Goal: Book appointment/travel/reservation

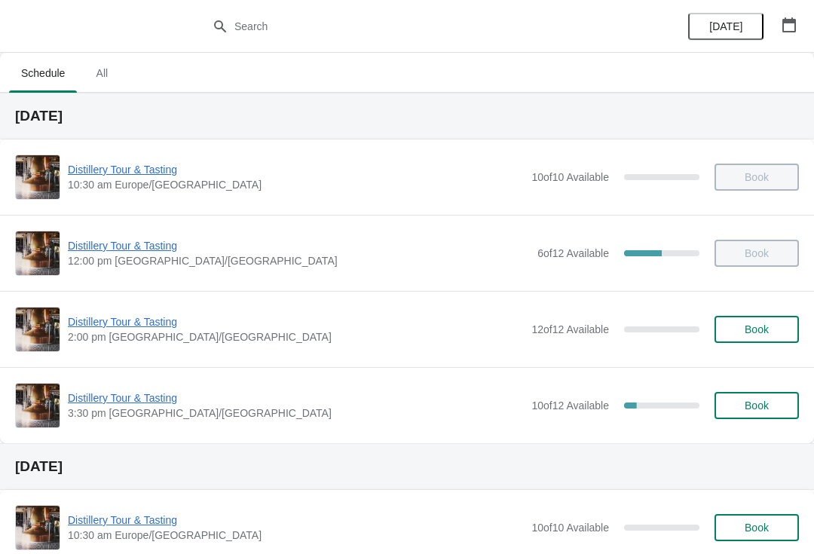
click at [800, 18] on button "button" at bounding box center [788, 24] width 27 height 27
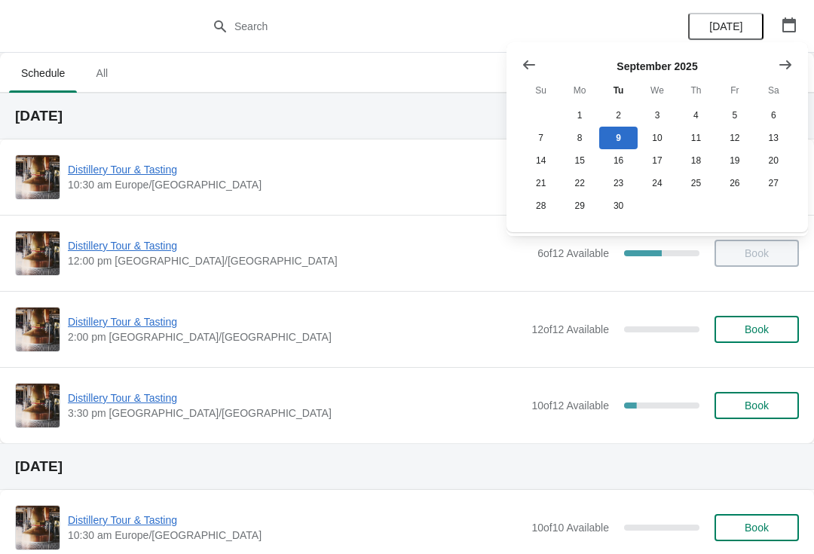
click at [798, 66] on button "Show next month, October 2025" at bounding box center [785, 64] width 27 height 27
click at [555, 215] on button "26" at bounding box center [540, 205] width 38 height 23
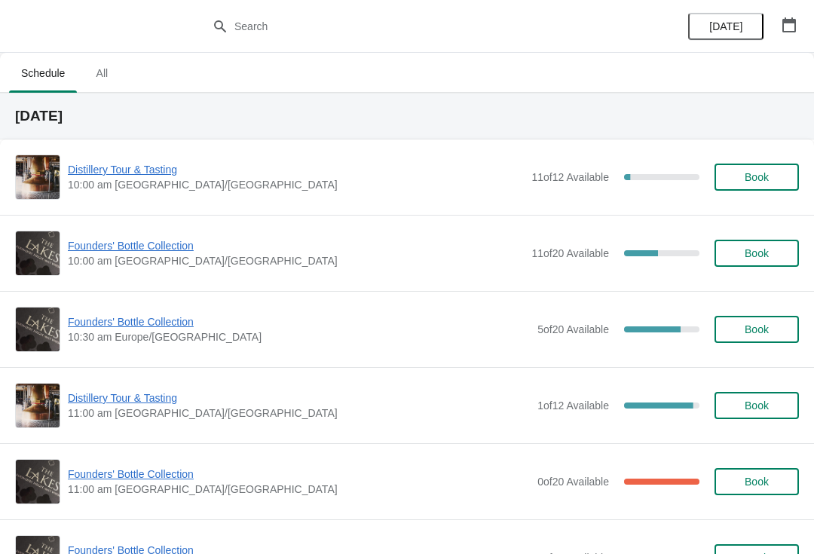
click at [772, 312] on div "Founders' Bottle Collection 10:30 am Europe/London 5 of 20 Available 75 % Book" at bounding box center [407, 329] width 784 height 45
click at [767, 326] on span "Book" at bounding box center [757, 329] width 24 height 12
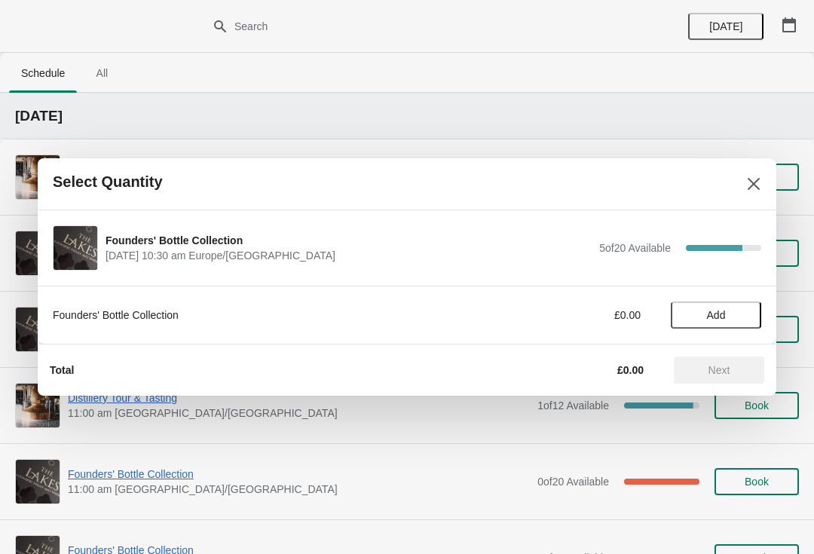
click at [726, 296] on div "Founders' Bottle Collection £0.00 Add" at bounding box center [407, 307] width 708 height 42
click at [715, 313] on span "Add" at bounding box center [716, 315] width 19 height 12
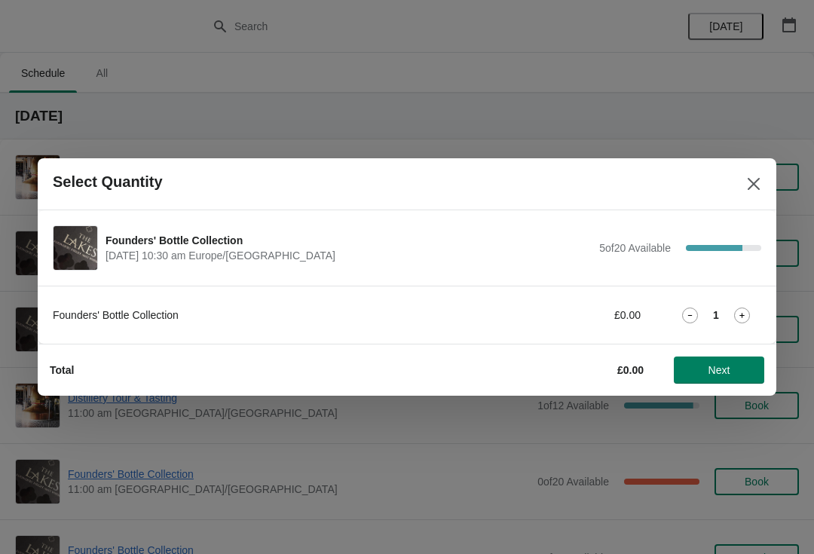
click at [718, 366] on span "Next" at bounding box center [719, 370] width 22 height 12
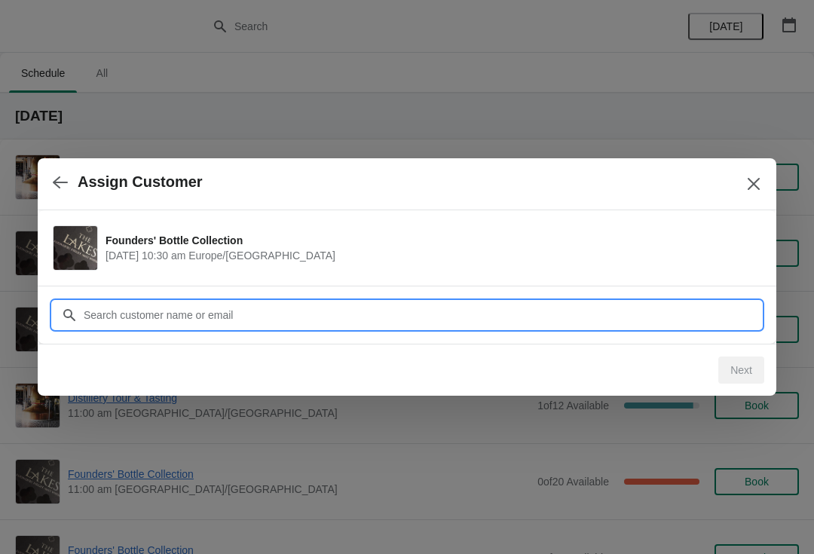
click at [298, 321] on input "Customer" at bounding box center [422, 314] width 678 height 27
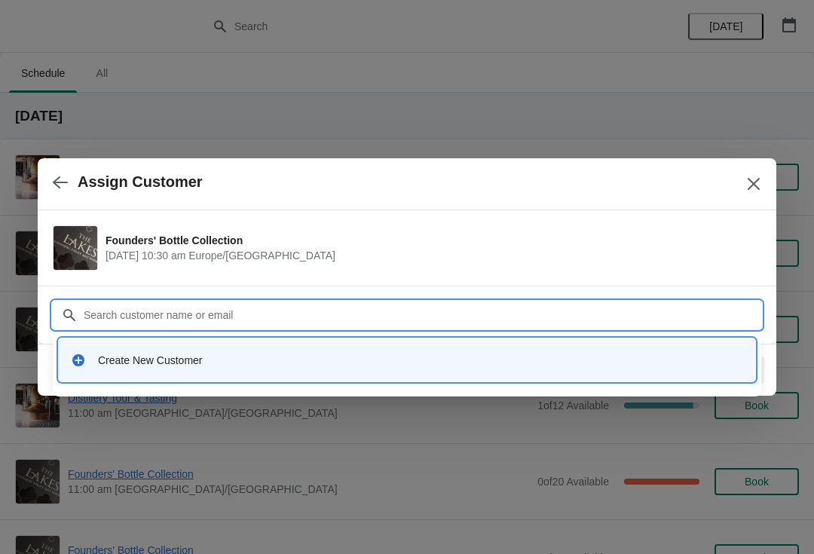
click at [142, 365] on div "Create New Customer" at bounding box center [420, 360] width 645 height 15
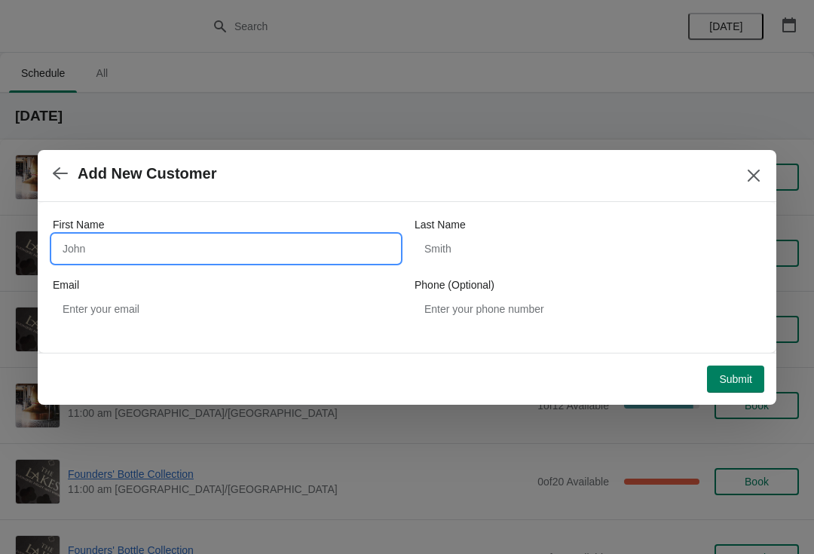
click at [152, 255] on input "First Name" at bounding box center [226, 248] width 347 height 27
type input "o"
type input "Robert"
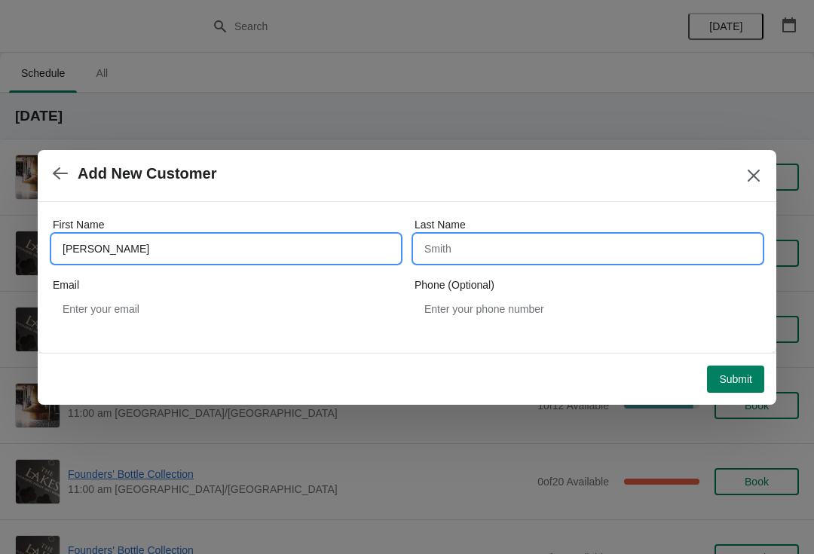
click at [497, 257] on input "Last Name" at bounding box center [587, 248] width 347 height 27
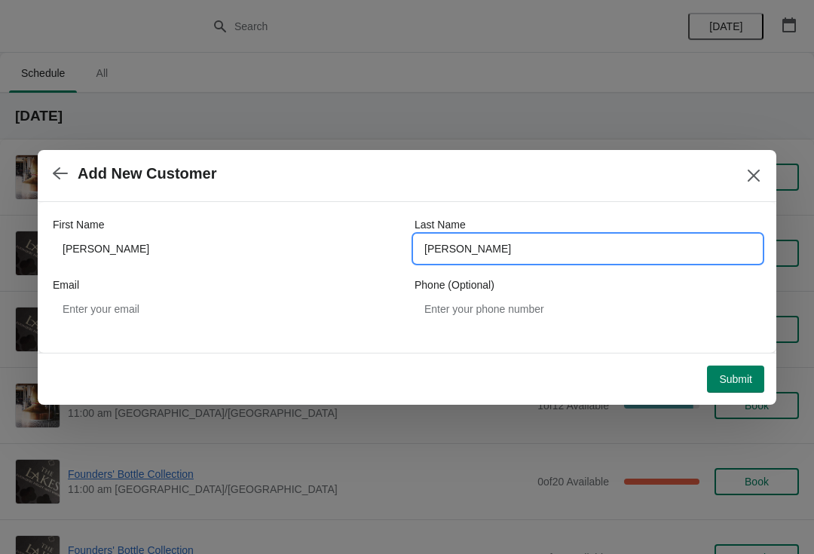
type input "Williams"
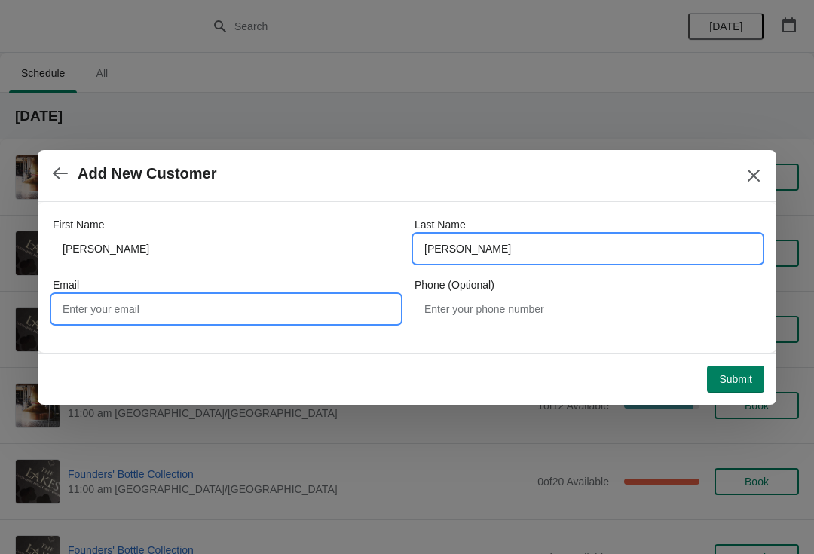
click at [246, 307] on input "Email" at bounding box center [226, 308] width 347 height 27
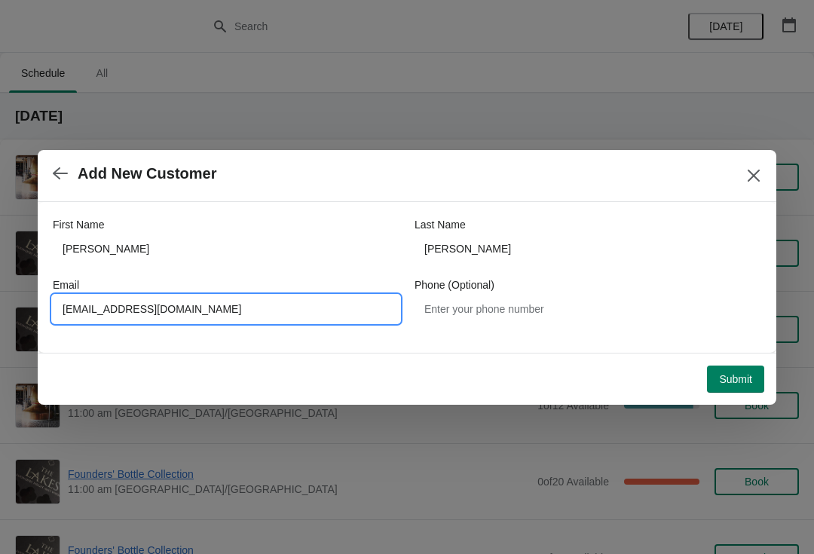
type input "Robertwilliamsref@yahoo.co.uk"
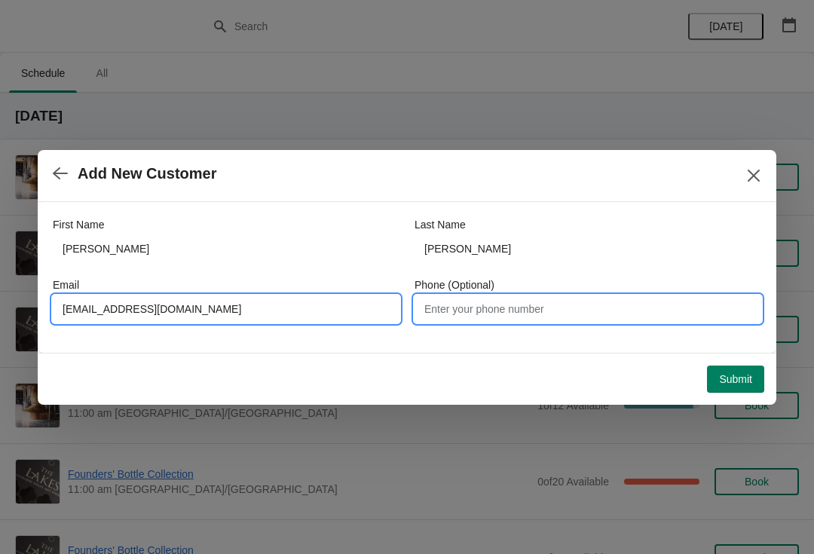
click at [546, 314] on input "Phone (Optional)" at bounding box center [587, 308] width 347 height 27
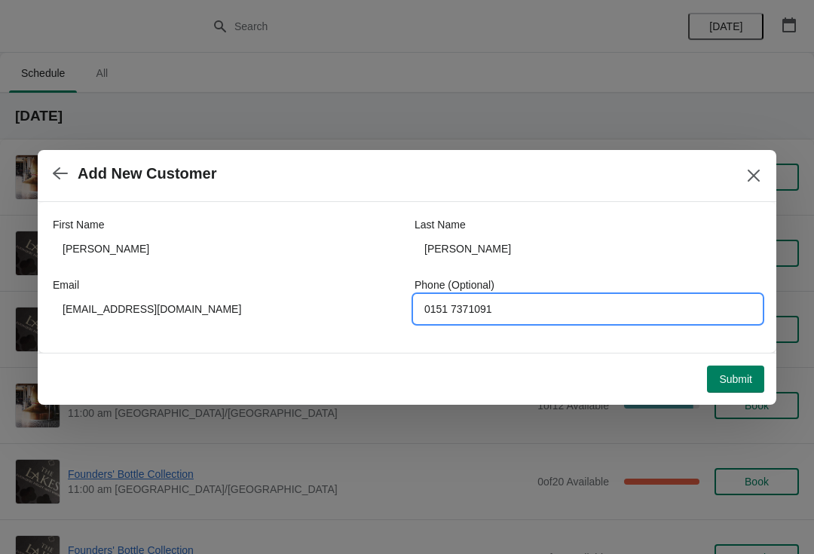
click at [739, 375] on span "Submit" at bounding box center [735, 379] width 33 height 12
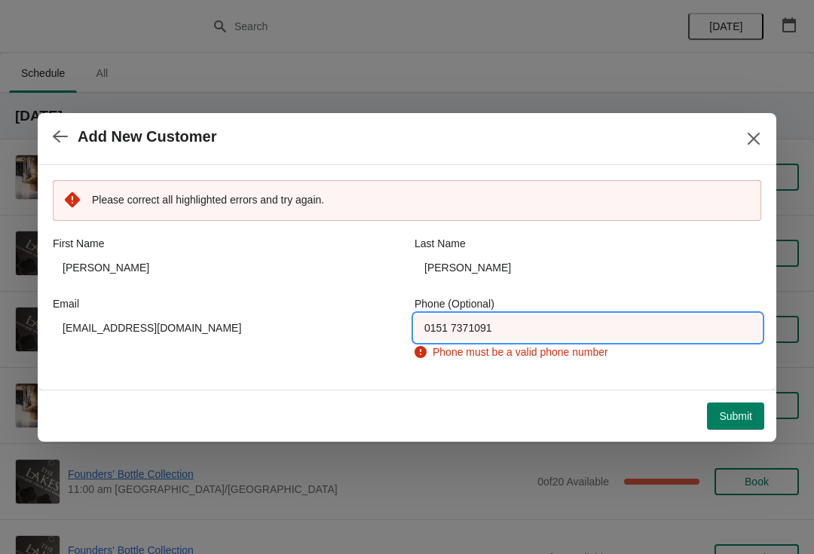
click at [448, 324] on input "0151 7371091" at bounding box center [587, 327] width 347 height 27
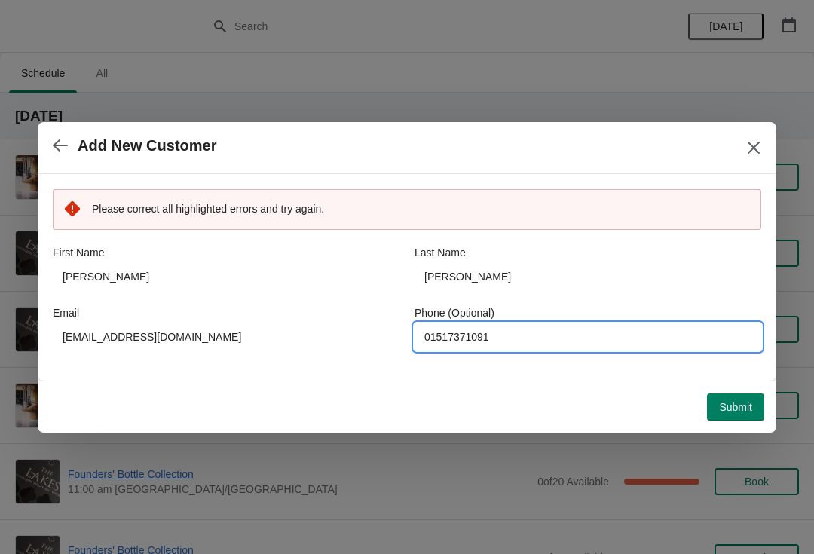
type input "01517371091"
click at [726, 412] on span "Submit" at bounding box center [735, 407] width 33 height 12
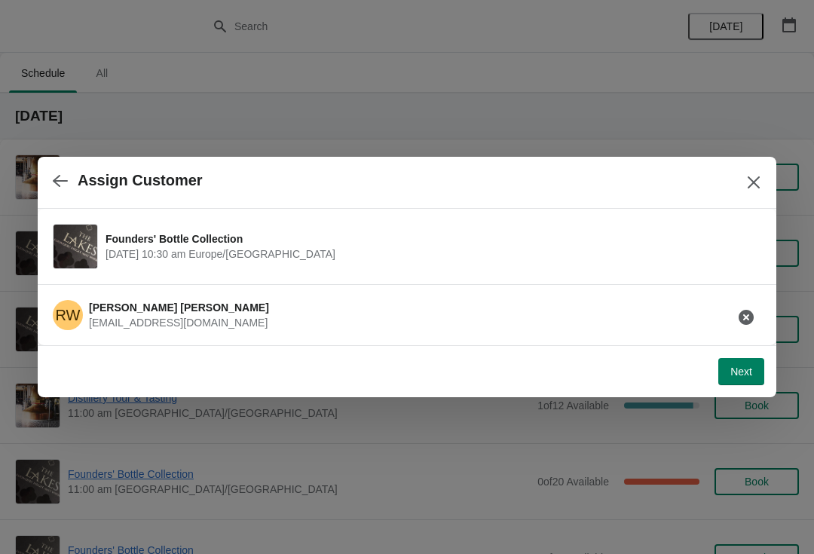
click at [730, 378] on span "Next" at bounding box center [741, 371] width 22 height 12
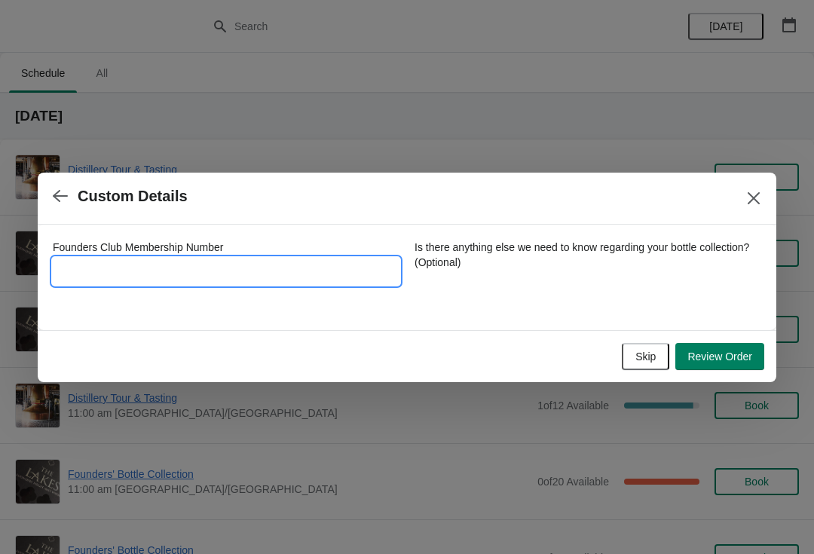
click at [158, 258] on input "Founders Club Membership Number" at bounding box center [226, 271] width 347 height 27
type input "2662016"
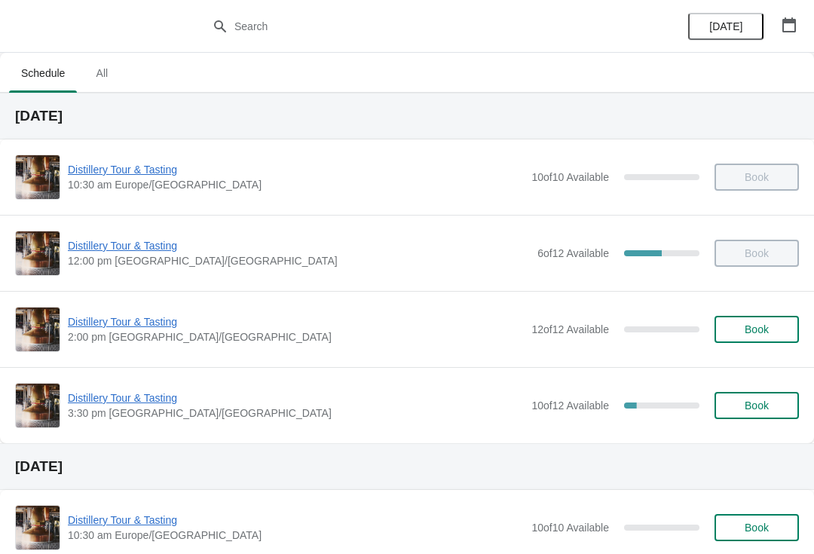
click at [801, 9] on div "[DATE]" at bounding box center [742, 26] width 143 height 53
click at [796, 18] on icon "button" at bounding box center [788, 24] width 15 height 15
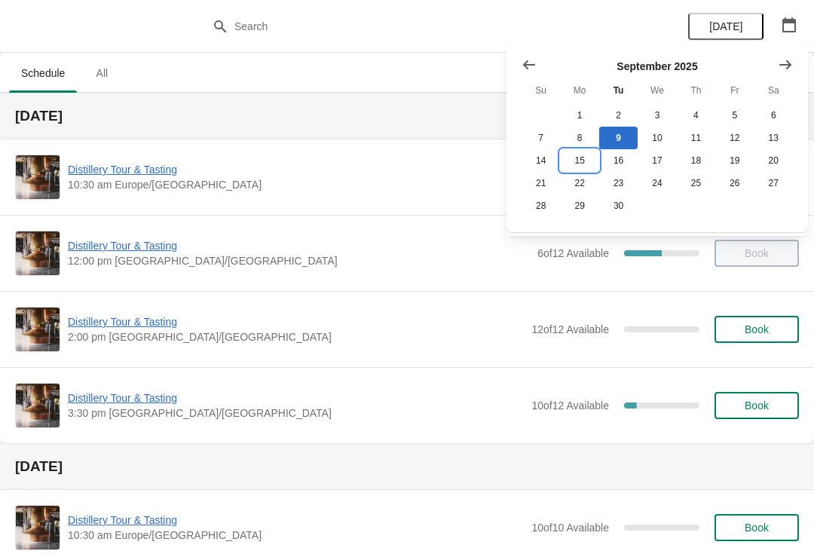
click at [589, 160] on button "15" at bounding box center [579, 160] width 38 height 23
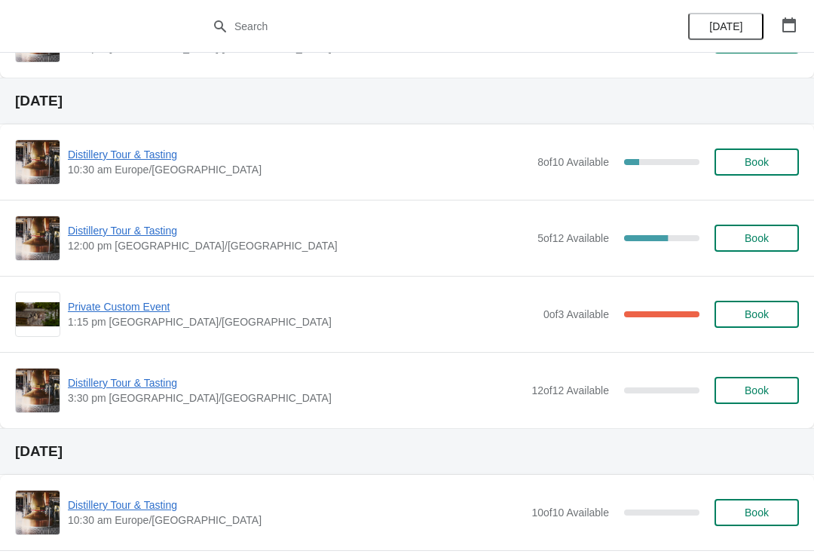
scroll to position [366, 0]
click at [126, 310] on span "Private Custom Event" at bounding box center [302, 305] width 468 height 15
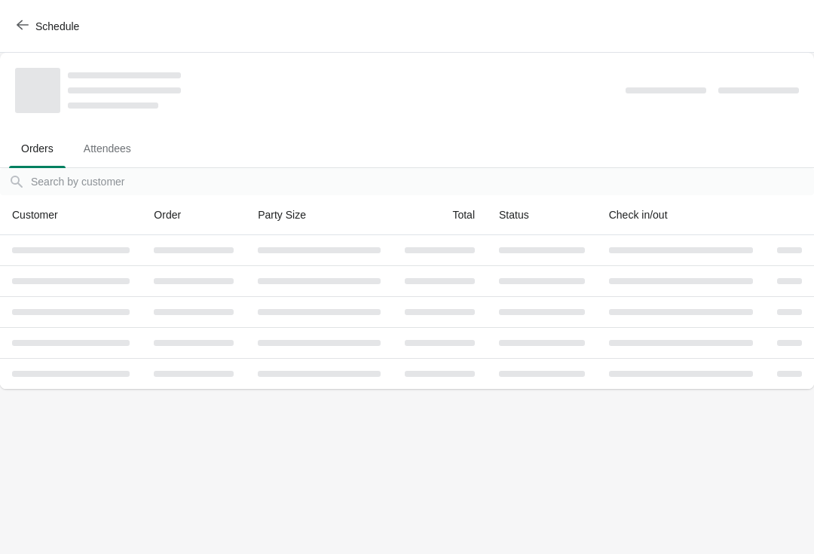
scroll to position [0, 0]
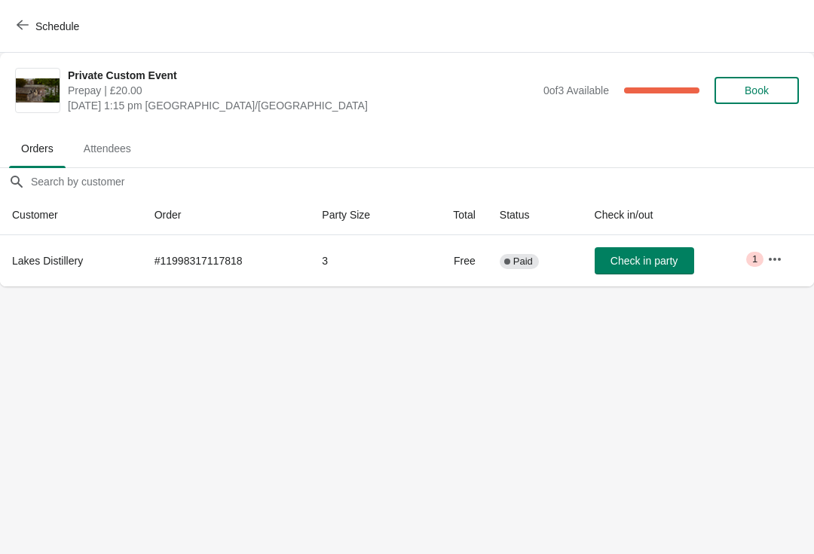
click at [760, 255] on span "Critical 1" at bounding box center [754, 259] width 17 height 15
click at [757, 262] on span "1" at bounding box center [754, 259] width 5 height 12
click at [769, 255] on icon "button" at bounding box center [774, 259] width 15 height 15
